Goal: Task Accomplishment & Management: Manage account settings

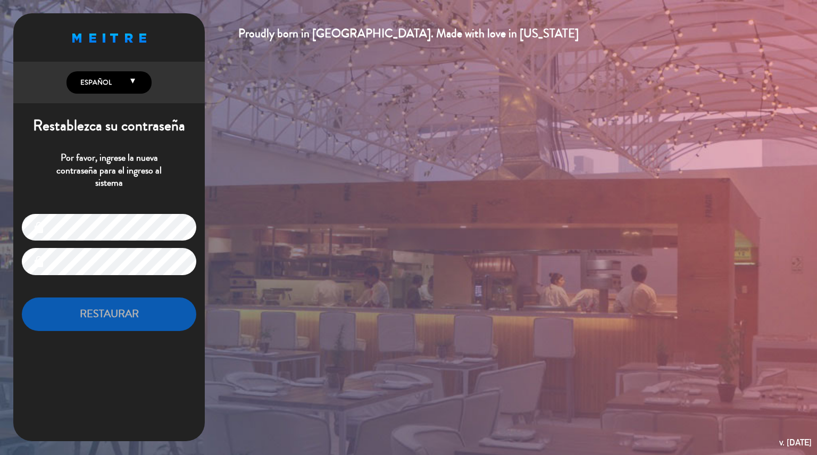
click at [248, 226] on div "Proudly born in [GEOGRAPHIC_DATA]. Made with love in [US_STATE] English Español…" at bounding box center [408, 227] width 817 height 455
click at [147, 195] on div "Por favor, ingrese la nueva contraseña para el ingreso al sistema" at bounding box center [109, 174] width 192 height 62
click at [149, 203] on div "Por favor, ingrese la nueva contraseña para el ingreso al sistema" at bounding box center [109, 174] width 192 height 62
click at [96, 397] on div "Proudly born in Uruguay. Made with love in California English Español Português…" at bounding box center [109, 227] width 192 height 428
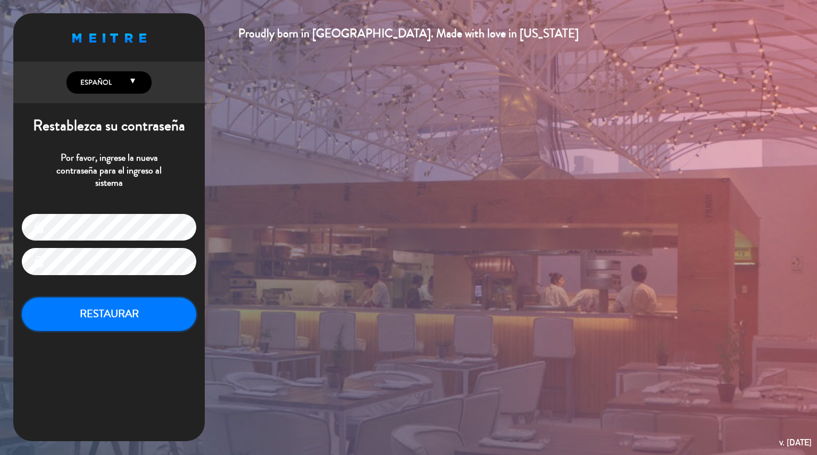
click at [135, 313] on button "RESTAURAR" at bounding box center [109, 314] width 174 height 34
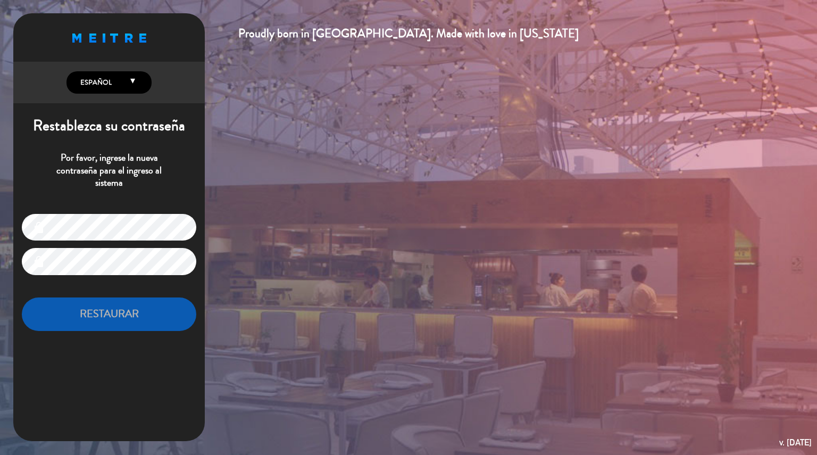
click at [74, 213] on div "lock lock RESTAURAR" at bounding box center [109, 272] width 192 height 134
click at [148, 165] on p "Por favor, ingrese la nueva contraseña para el ingreso al sistema" at bounding box center [109, 170] width 174 height 37
